Goal: Check status: Check status

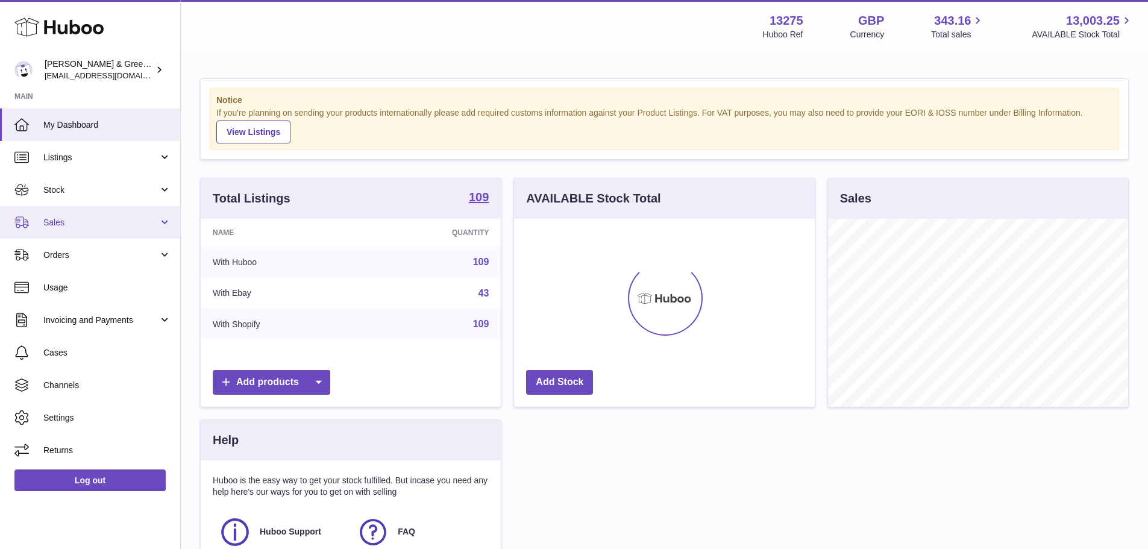
scroll to position [188, 301]
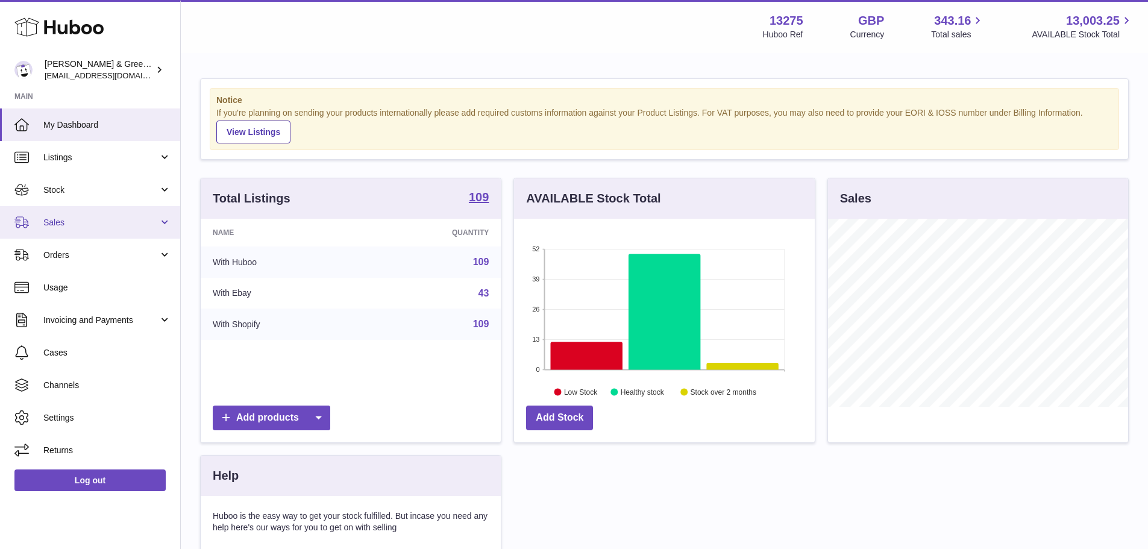
click at [51, 224] on span "Sales" at bounding box center [100, 222] width 115 height 11
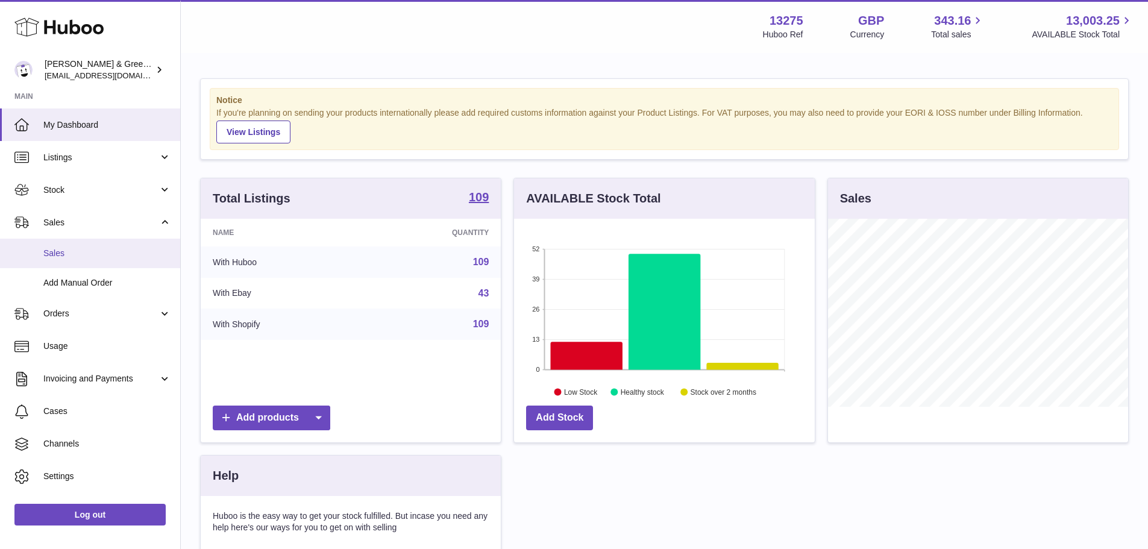
click at [66, 246] on link "Sales" at bounding box center [90, 254] width 180 height 30
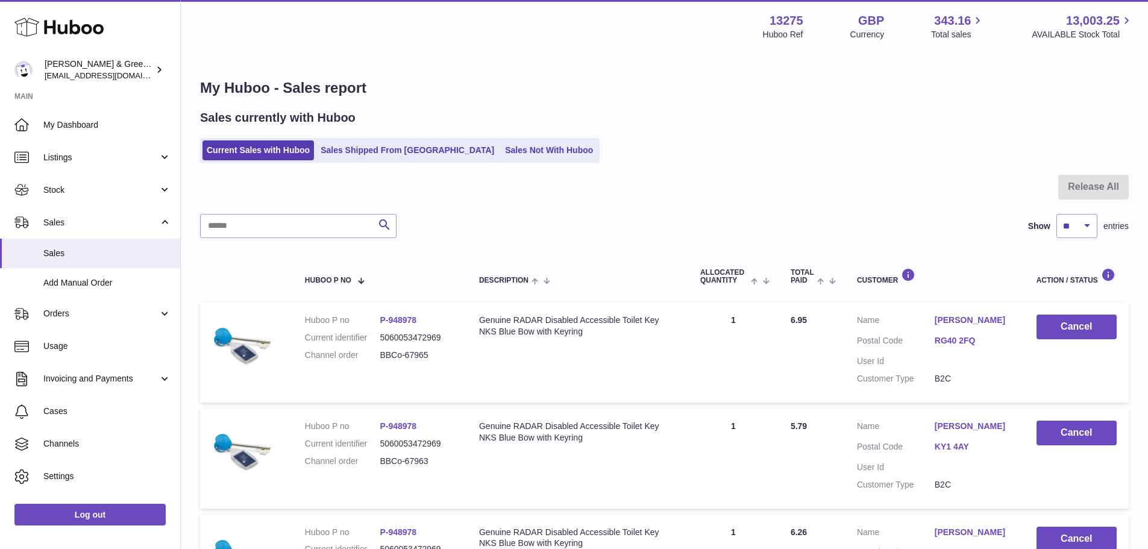
click at [370, 156] on link "Sales Shipped From [GEOGRAPHIC_DATA]" at bounding box center [407, 150] width 182 height 20
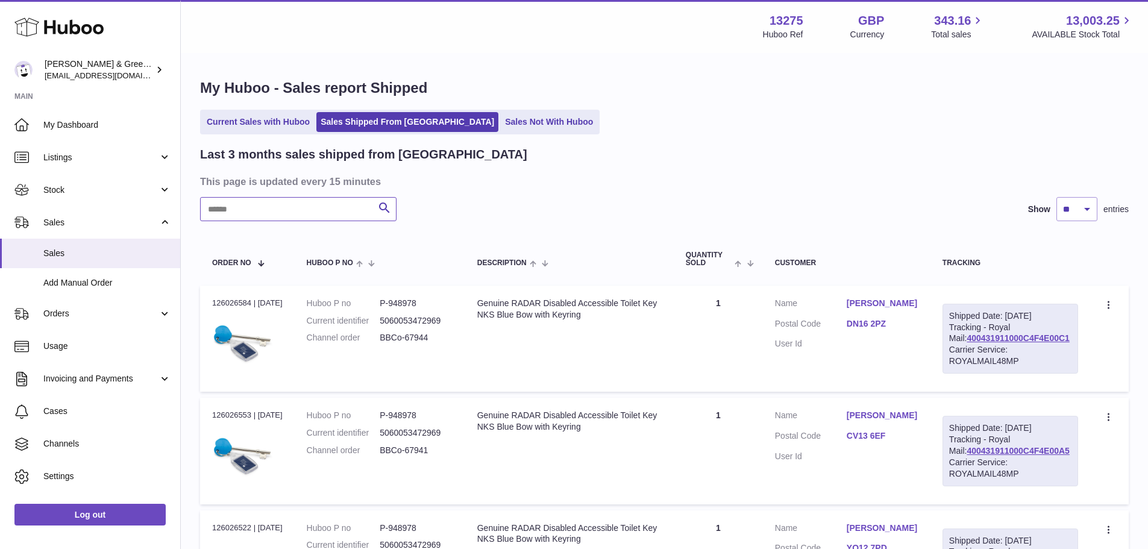
click at [327, 211] on input "text" at bounding box center [298, 209] width 196 height 24
paste input "**********"
type input "**********"
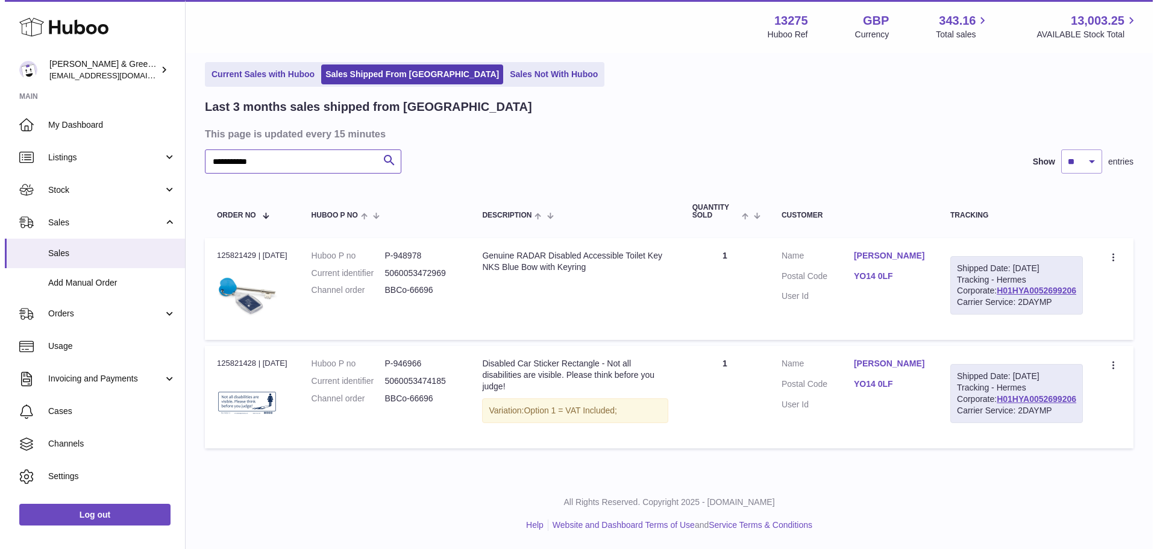
scroll to position [102, 0]
click at [715, 238] on td "Quantity 1" at bounding box center [720, 289] width 89 height 102
click at [888, 358] on link "[PERSON_NAME]" at bounding box center [885, 363] width 72 height 11
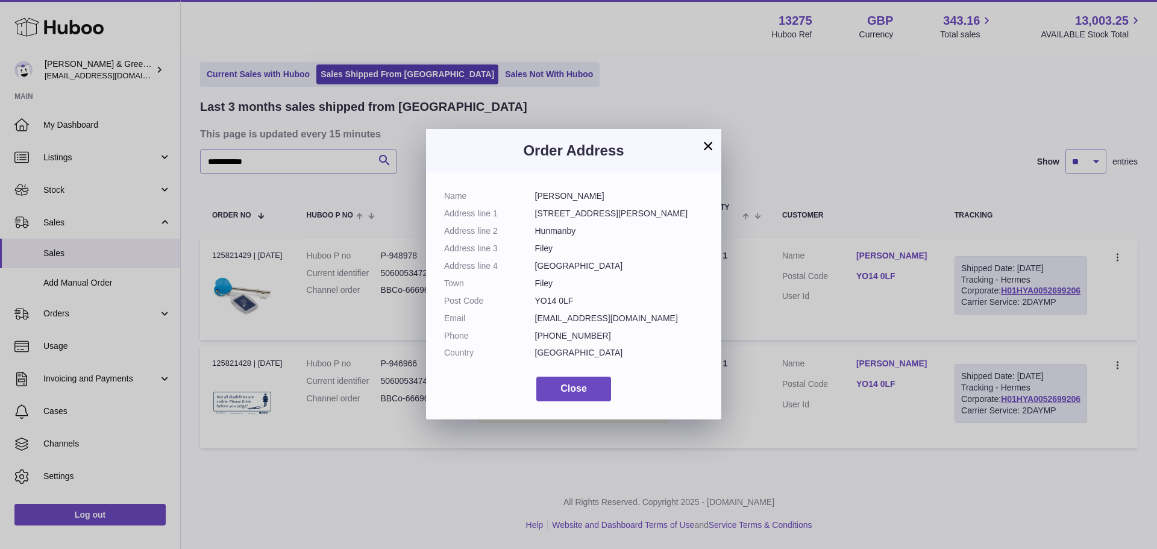
click at [889, 322] on div "× Order Address Name [PERSON_NAME] Address line [STREET_ADDRESS][PERSON_NAME] A…" at bounding box center [578, 274] width 1157 height 549
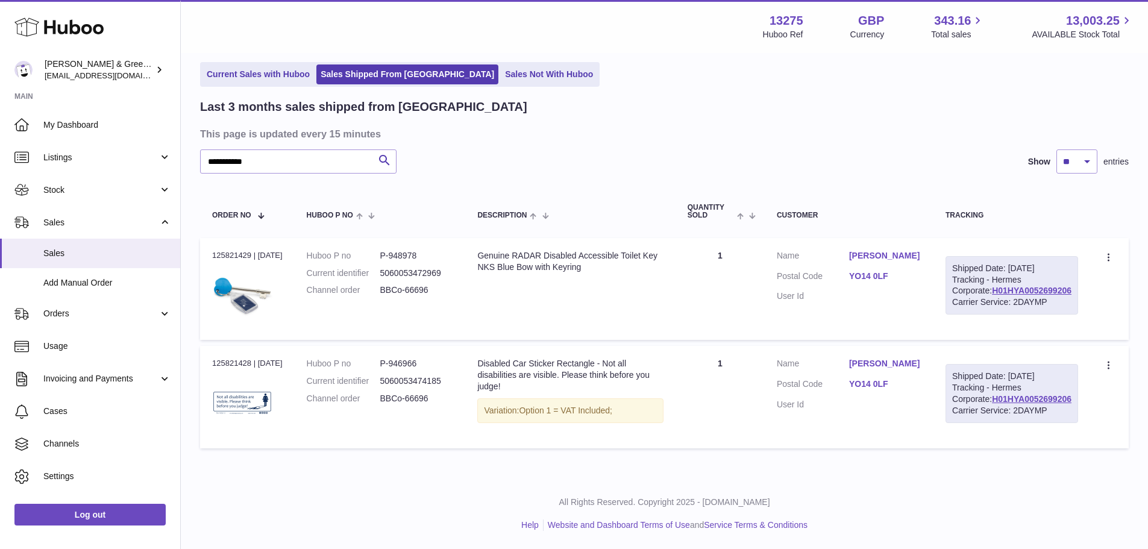
click at [236, 238] on td "Order no 125821429 | [DATE]" at bounding box center [247, 289] width 95 height 102
copy div "125821429"
drag, startPoint x: 879, startPoint y: 374, endPoint x: 890, endPoint y: 374, distance: 10.9
click at [888, 379] on dd "YO14 0LF" at bounding box center [885, 386] width 72 height 14
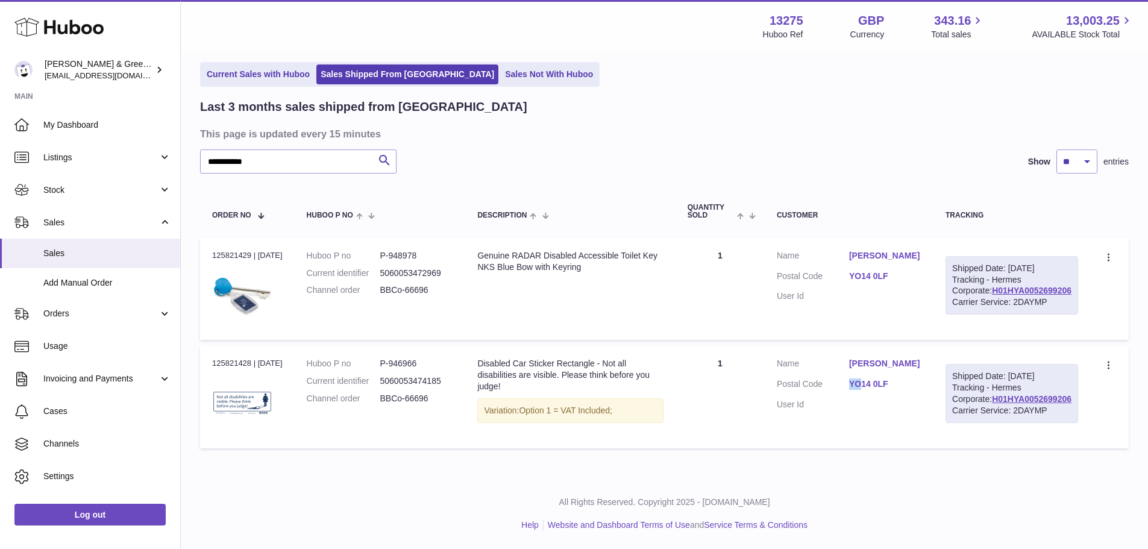
click at [891, 379] on dd "YO14 0LF" at bounding box center [885, 386] width 72 height 14
drag, startPoint x: 901, startPoint y: 374, endPoint x: 910, endPoint y: 375, distance: 8.5
click at [910, 379] on dd "YO14 0LF" at bounding box center [885, 386] width 72 height 14
copy link "YO14 0LF"
click at [1011, 394] on link "H01HYA0052699206" at bounding box center [1032, 399] width 80 height 10
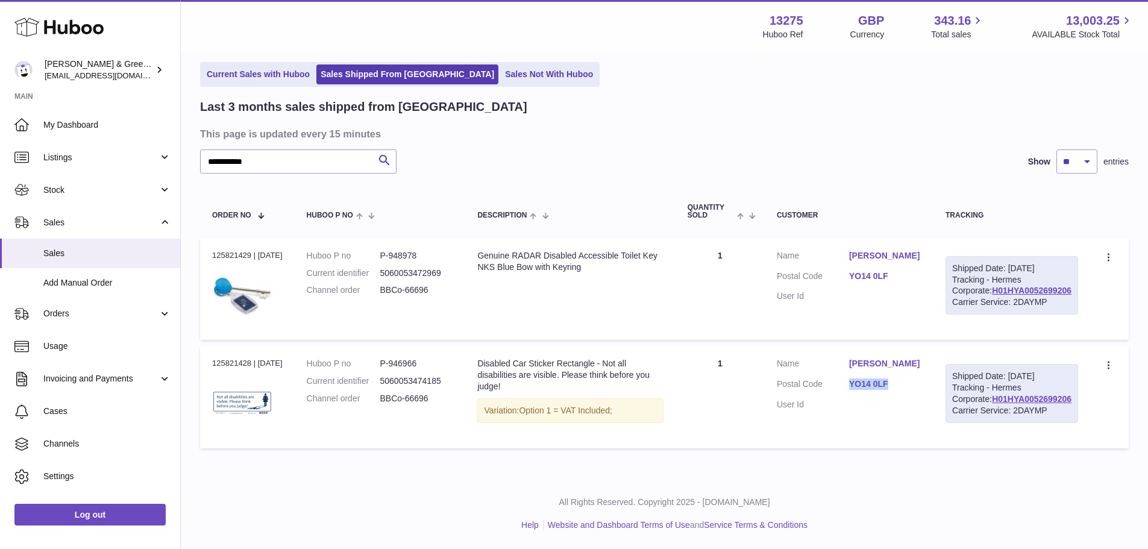
click at [907, 358] on link "[PERSON_NAME]" at bounding box center [885, 363] width 72 height 11
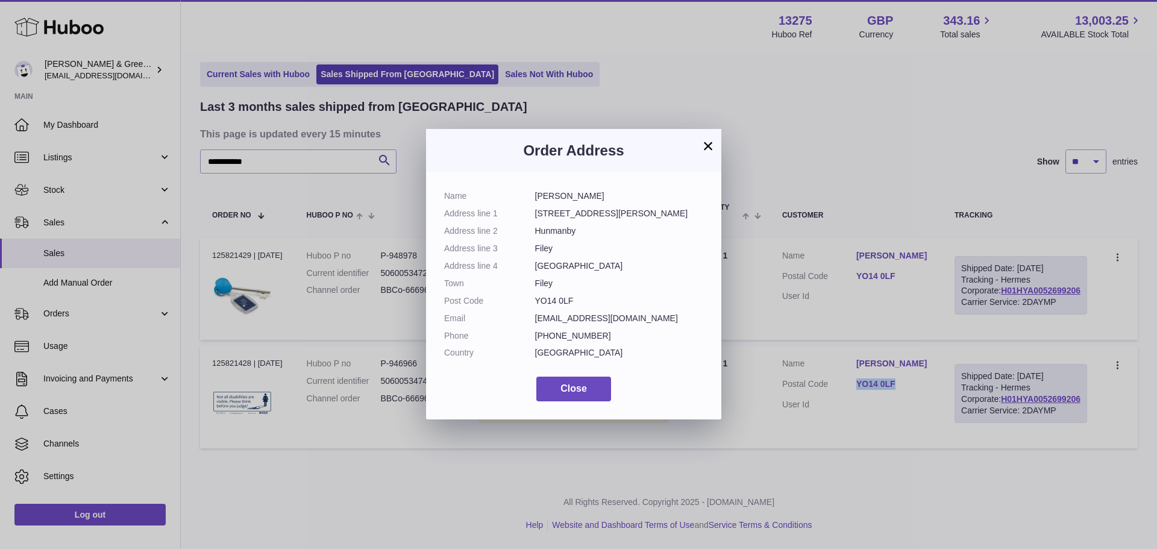
drag, startPoint x: 534, startPoint y: 194, endPoint x: 611, endPoint y: 294, distance: 125.5
click at [611, 294] on dl "Name [PERSON_NAME] Address line [STREET_ADDRESS][PERSON_NAME] Address line 2 Hu…" at bounding box center [573, 277] width 259 height 174
copy dl "[PERSON_NAME] Address line [STREET_ADDRESS][PERSON_NAME] Address line 2 Hunmanb…"
